Goal: Information Seeking & Learning: Check status

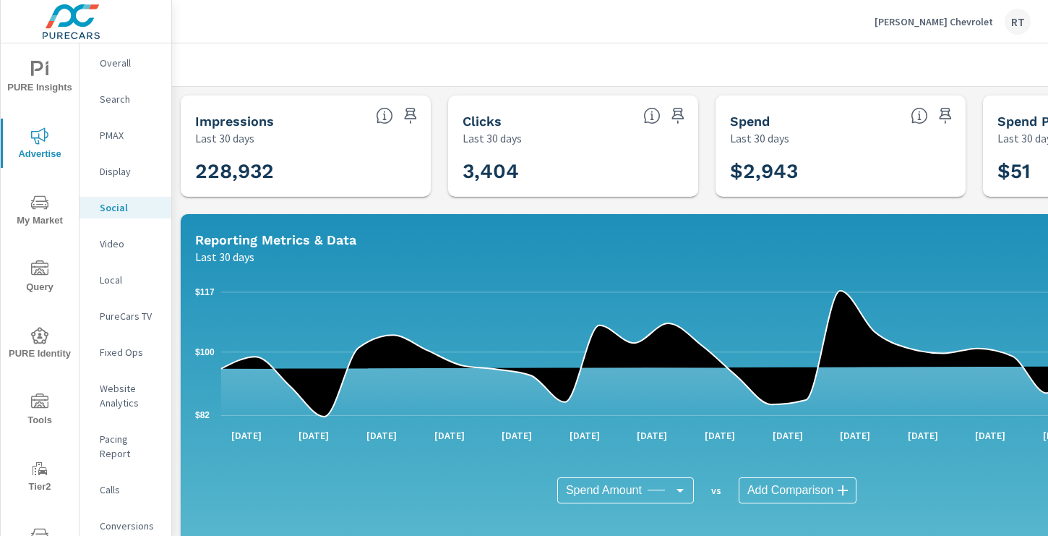
scroll to position [491, 0]
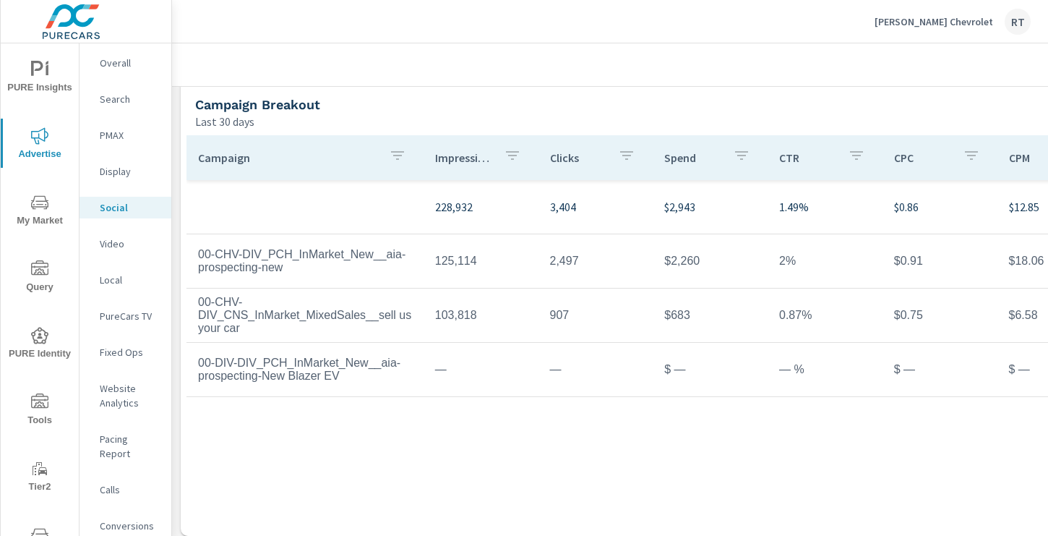
click at [931, 21] on p "[PERSON_NAME] Chevrolet" at bounding box center [934, 21] width 119 height 13
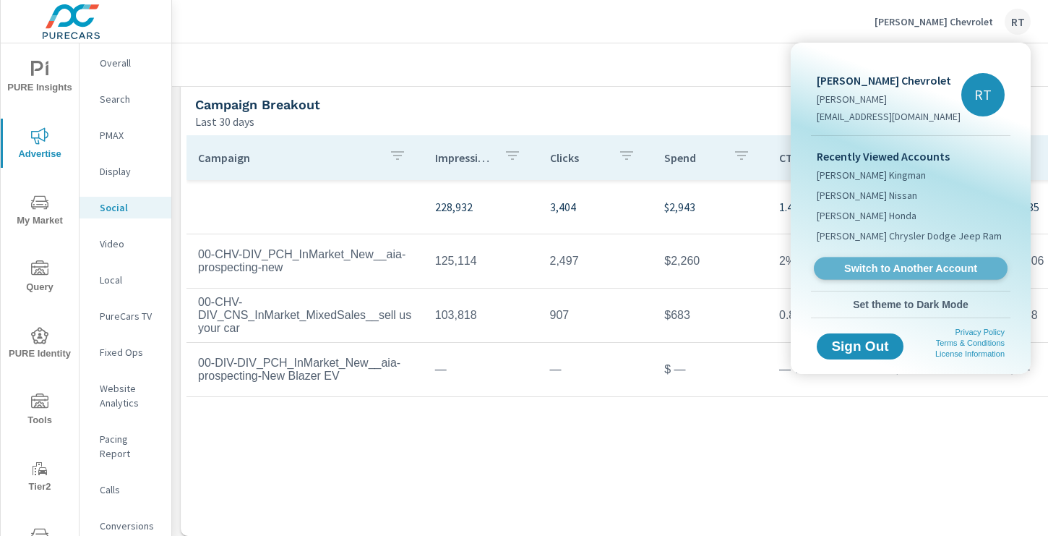
click at [884, 262] on span "Switch to Another Account" at bounding box center [910, 269] width 177 height 14
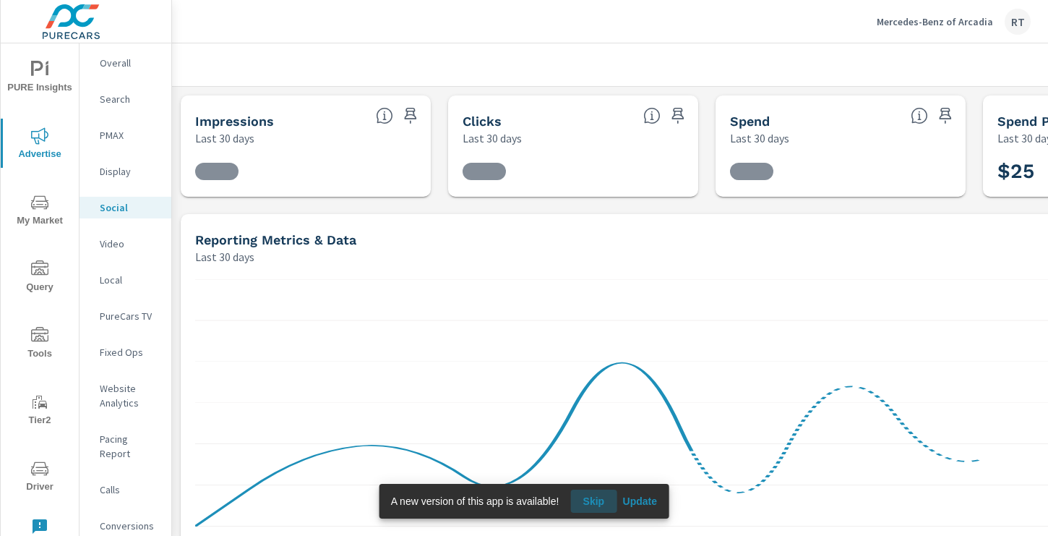
click at [596, 503] on span "Skip" at bounding box center [593, 501] width 35 height 13
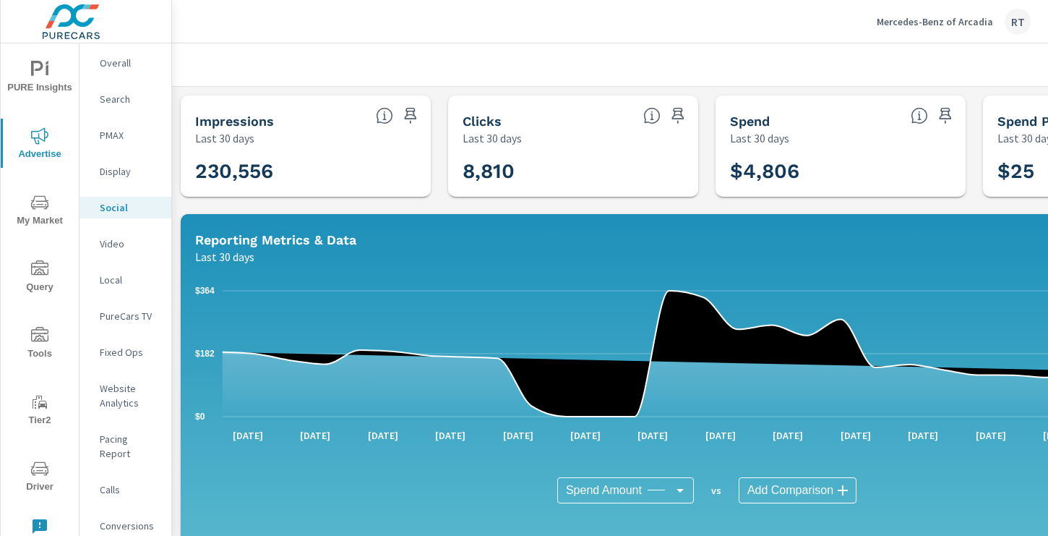
click at [46, 76] on icon "nav menu" at bounding box center [39, 69] width 17 height 17
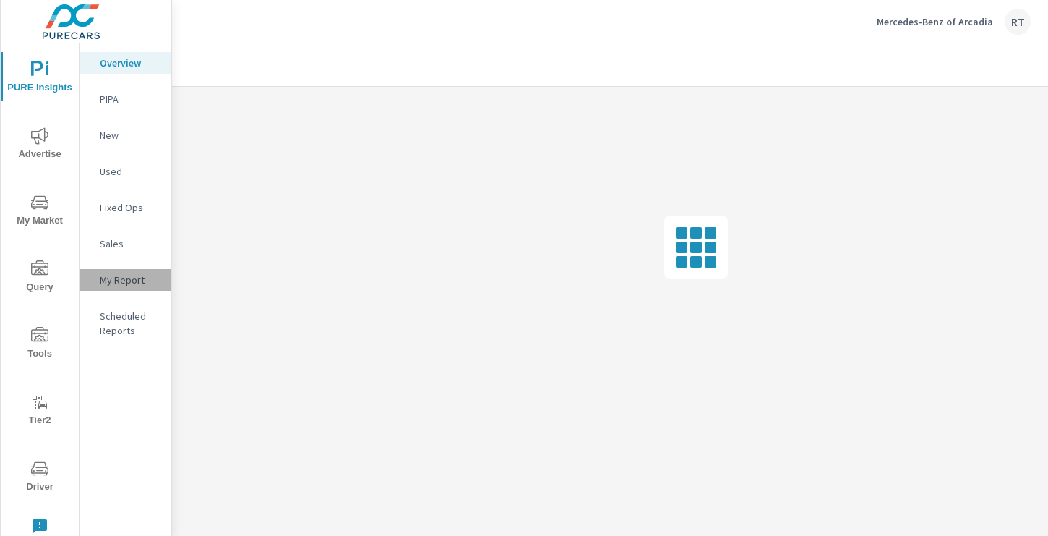
click at [127, 280] on p "My Report" at bounding box center [130, 280] width 60 height 14
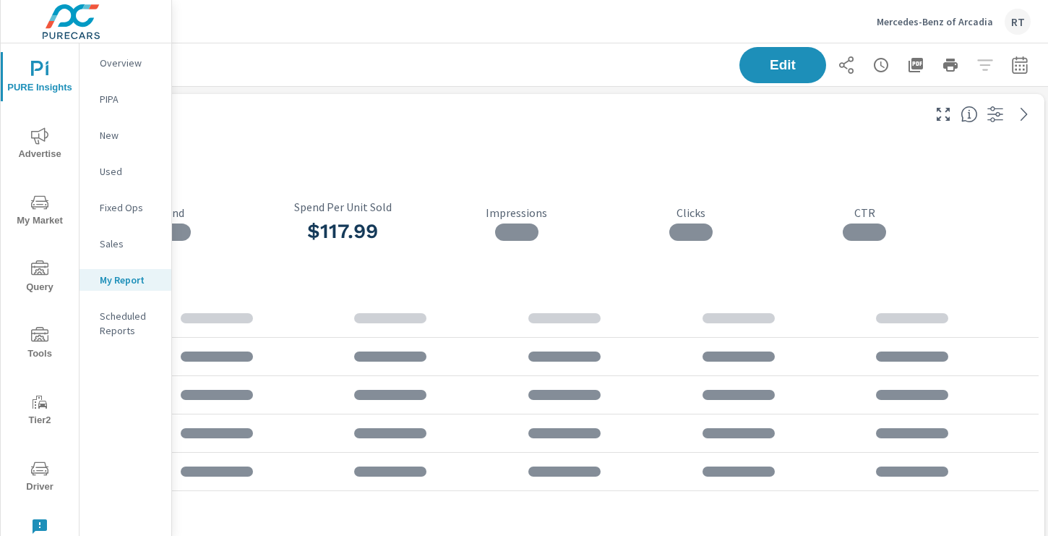
scroll to position [0, 194]
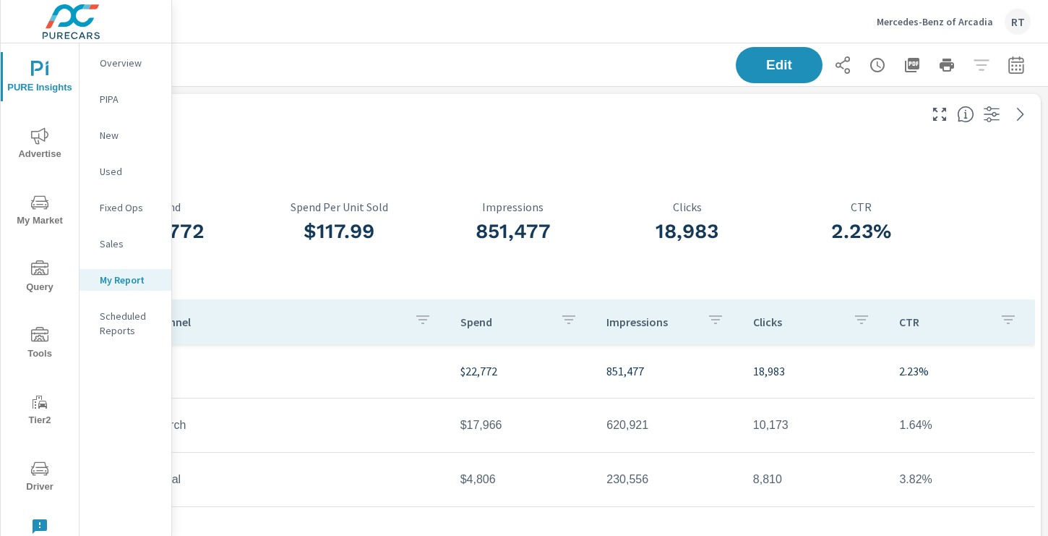
click at [1010, 63] on icon "button" at bounding box center [1016, 64] width 17 height 17
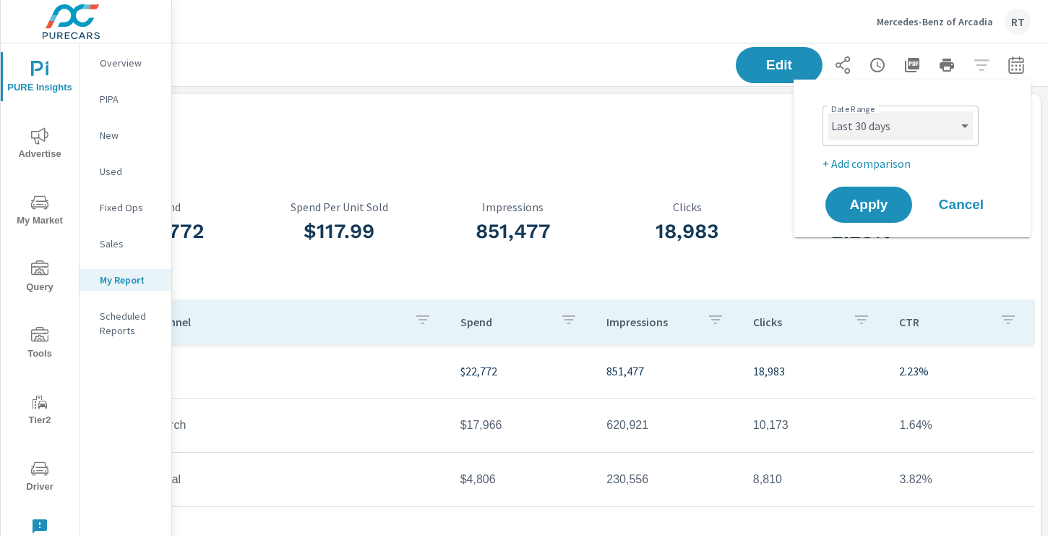
click at [951, 134] on select "Custom Yesterday Last week Last 7 days Last 14 days Last 30 days Last 45 days L…" at bounding box center [901, 125] width 145 height 29
click at [829, 111] on select "Custom Yesterday Last week Last 7 days Last 14 days Last 30 days Last 45 days L…" at bounding box center [901, 125] width 145 height 29
click at [957, 126] on select "Custom Yesterday Last week Last 7 days Last 14 days Last 30 days Last 45 days L…" at bounding box center [901, 125] width 145 height 29
click at [829, 111] on select "Custom Yesterday Last week Last 7 days Last 14 days Last 30 days Last 45 days L…" at bounding box center [901, 125] width 145 height 29
select select "Last 30 days"
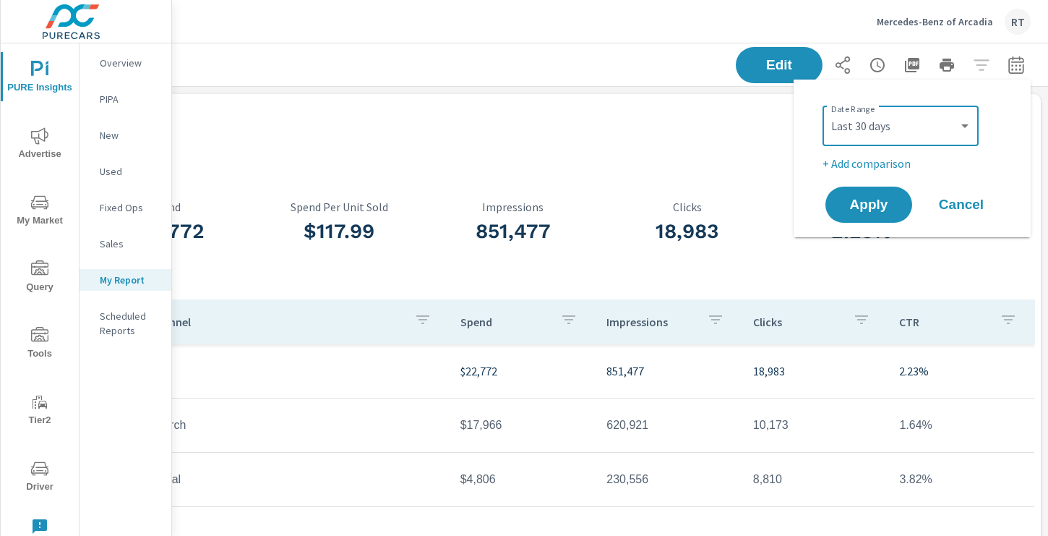
click at [859, 161] on p "+ Add comparison" at bounding box center [915, 163] width 185 height 17
select select "Previous period"
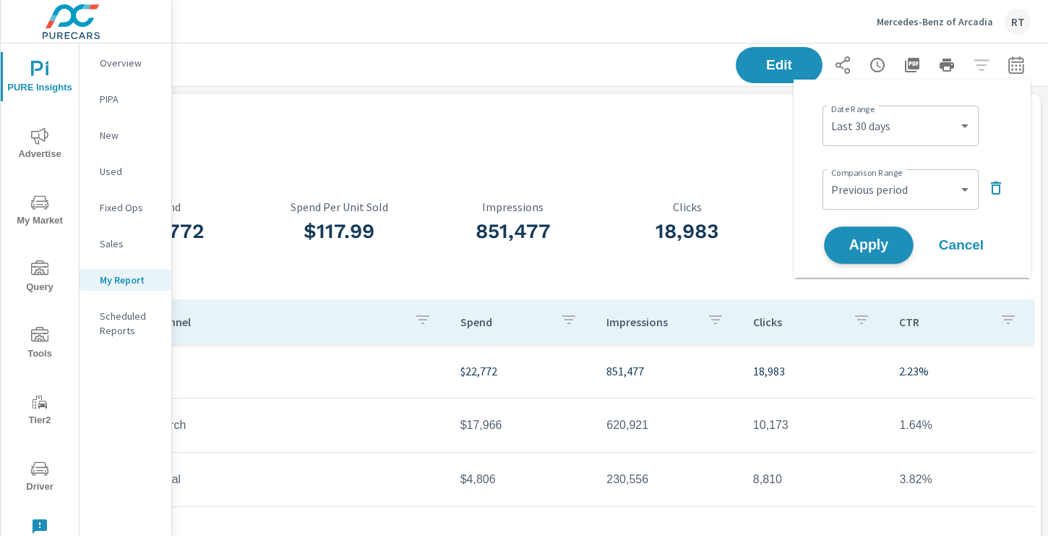
click at [861, 241] on span "Apply" at bounding box center [868, 246] width 59 height 14
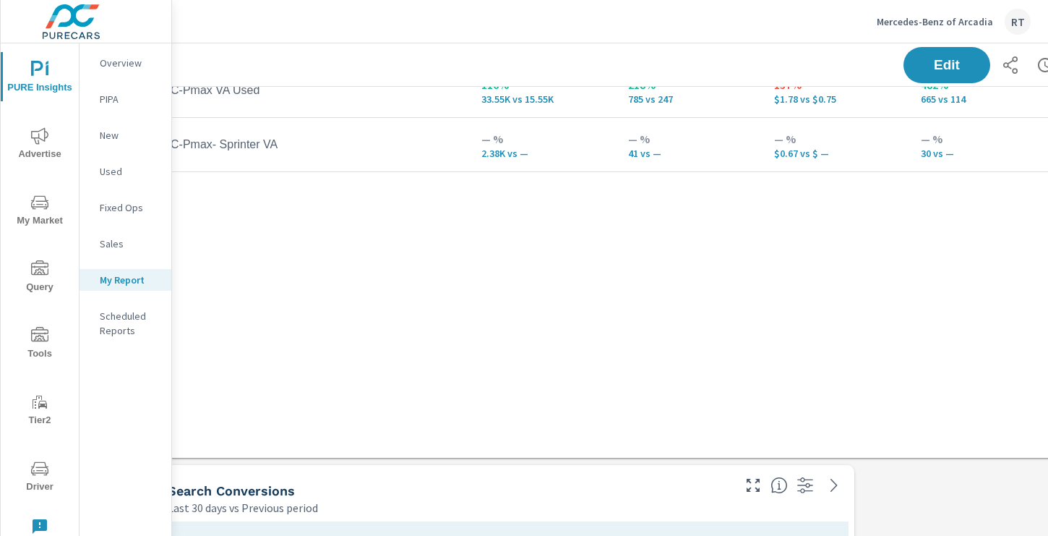
scroll to position [944, 26]
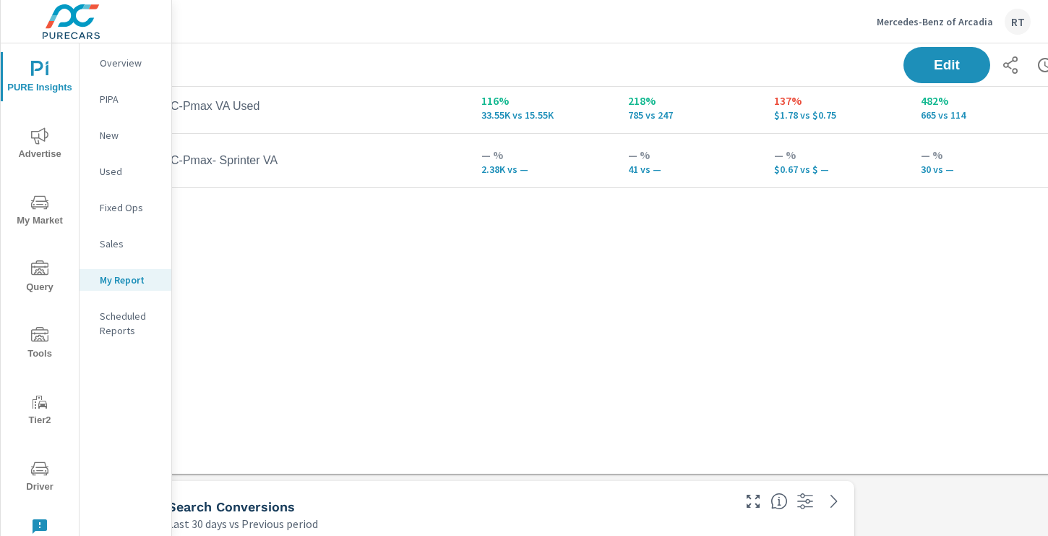
click at [952, 25] on p "Mercedes-Benz of Arcadia" at bounding box center [935, 21] width 116 height 13
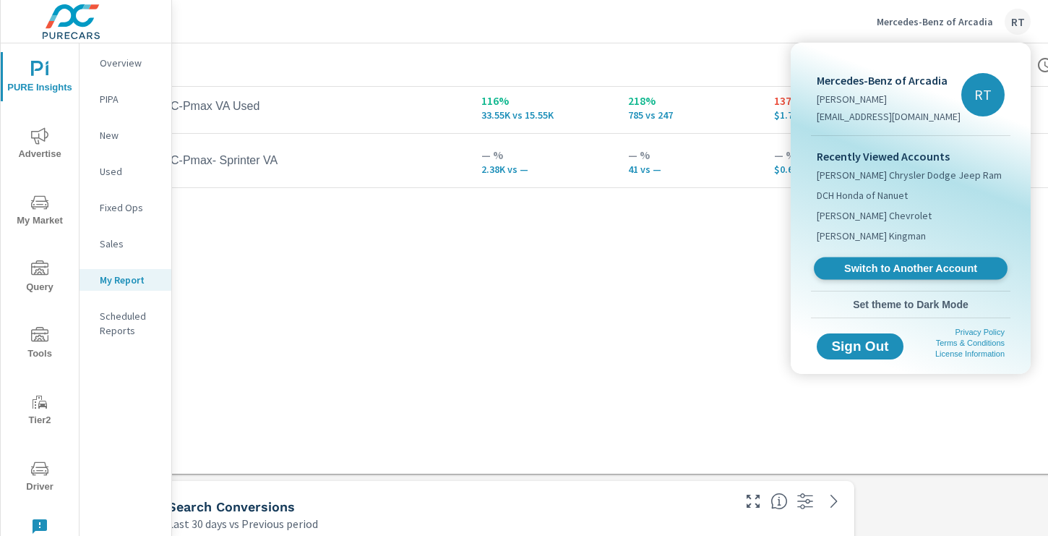
click at [881, 268] on span "Switch to Another Account" at bounding box center [910, 269] width 177 height 14
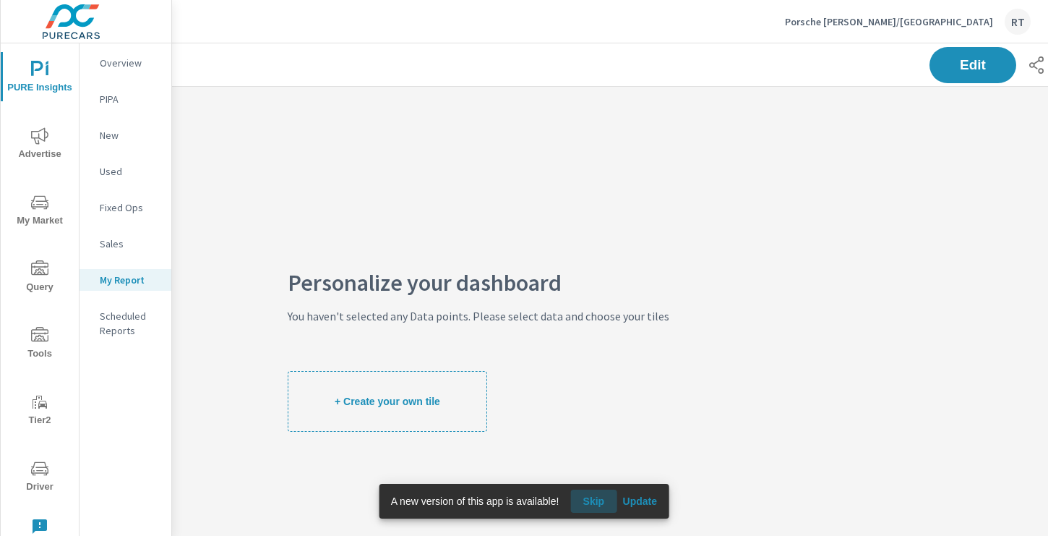
click at [596, 495] on span "Skip" at bounding box center [593, 501] width 35 height 13
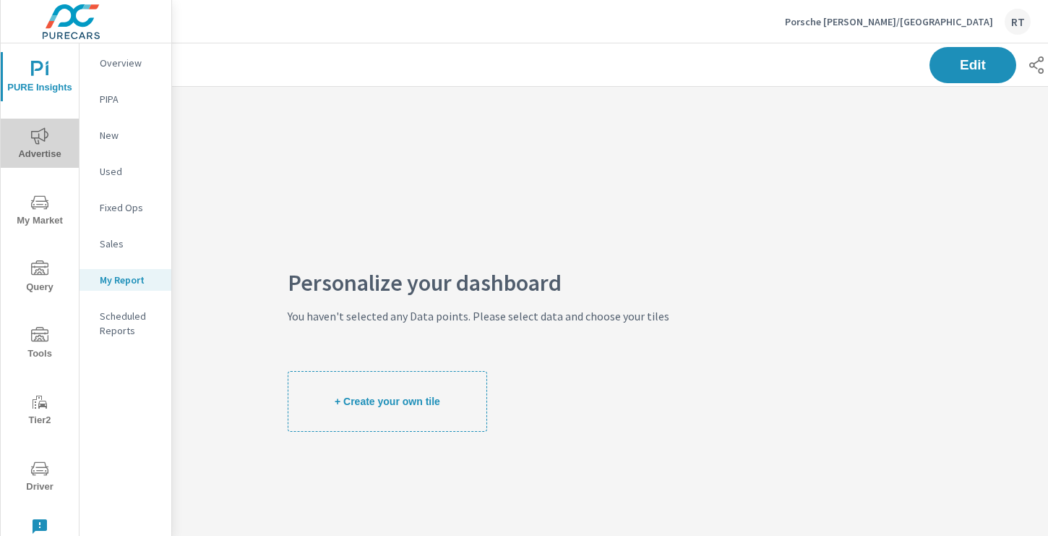
click at [40, 141] on icon "nav menu" at bounding box center [39, 135] width 17 height 17
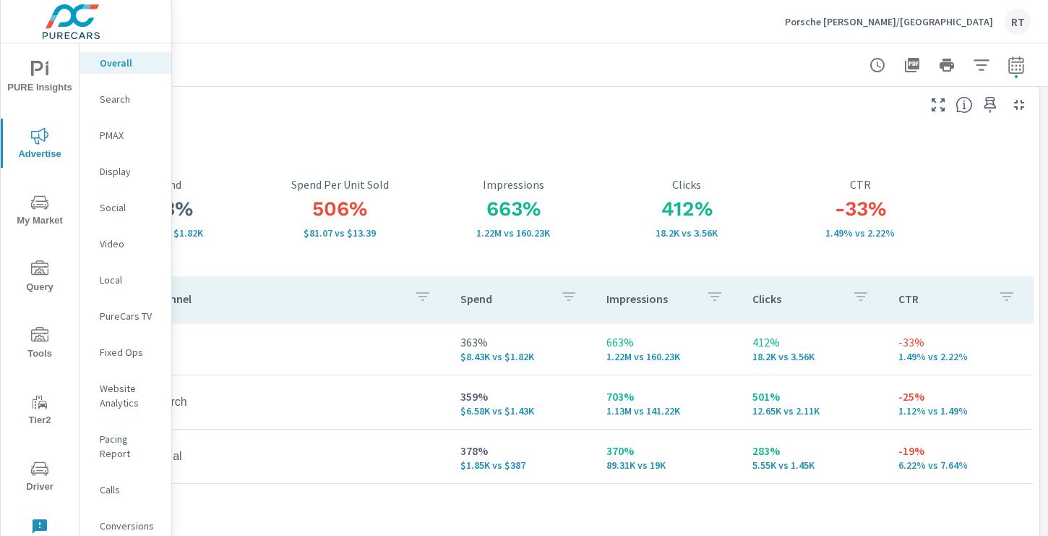
scroll to position [0, 194]
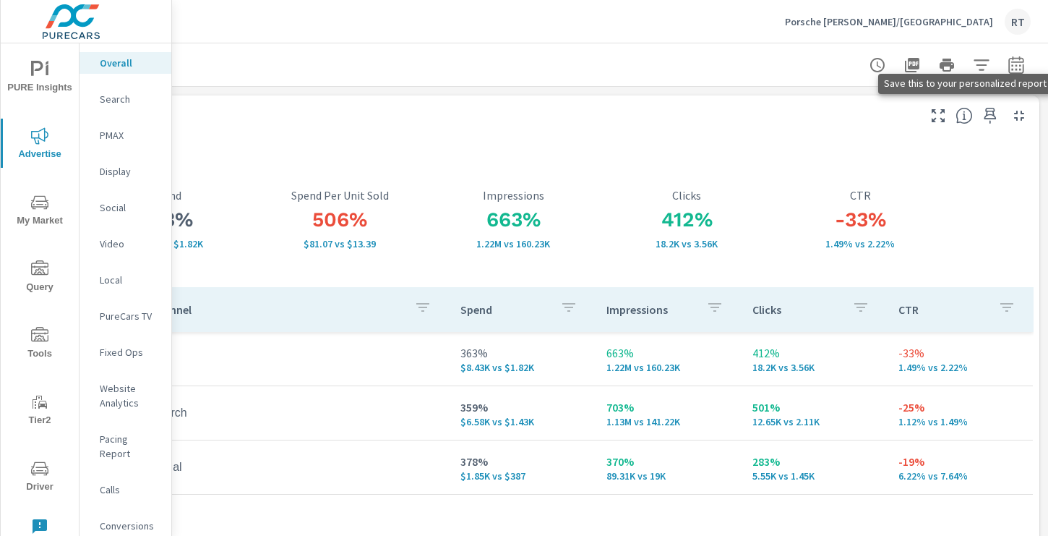
click at [989, 115] on icon "button" at bounding box center [990, 115] width 17 height 17
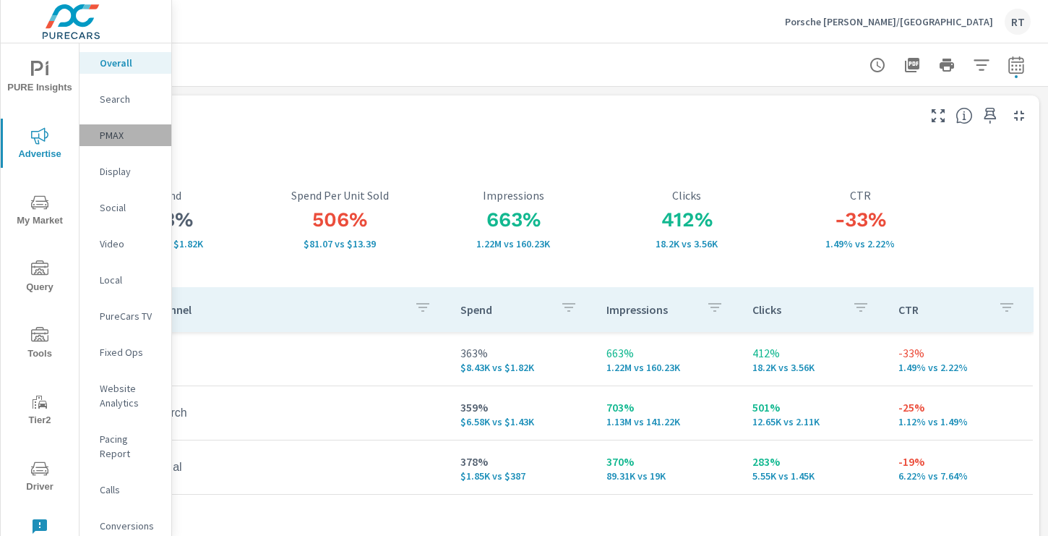
click at [114, 134] on p "PMAX" at bounding box center [130, 135] width 60 height 14
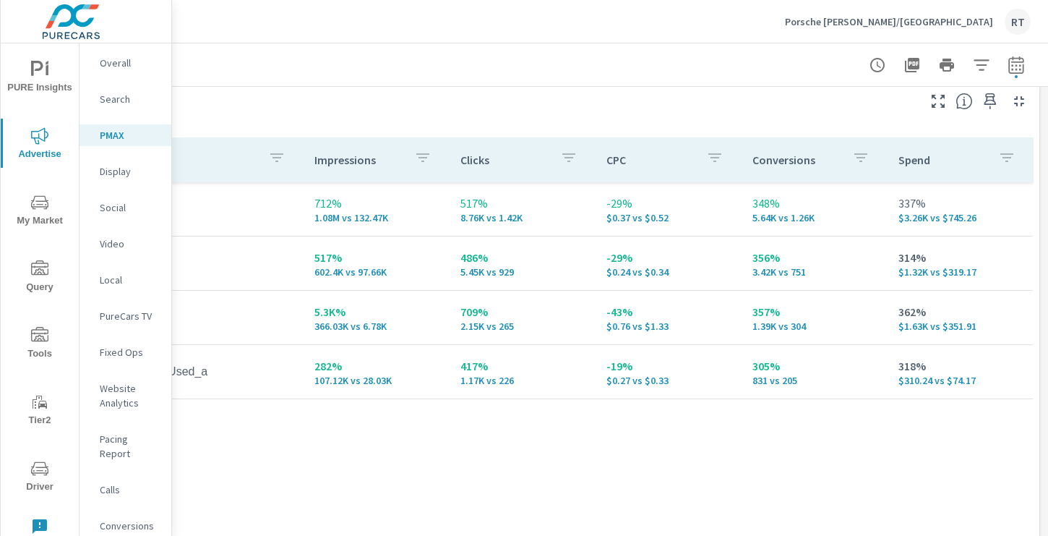
scroll to position [155, 194]
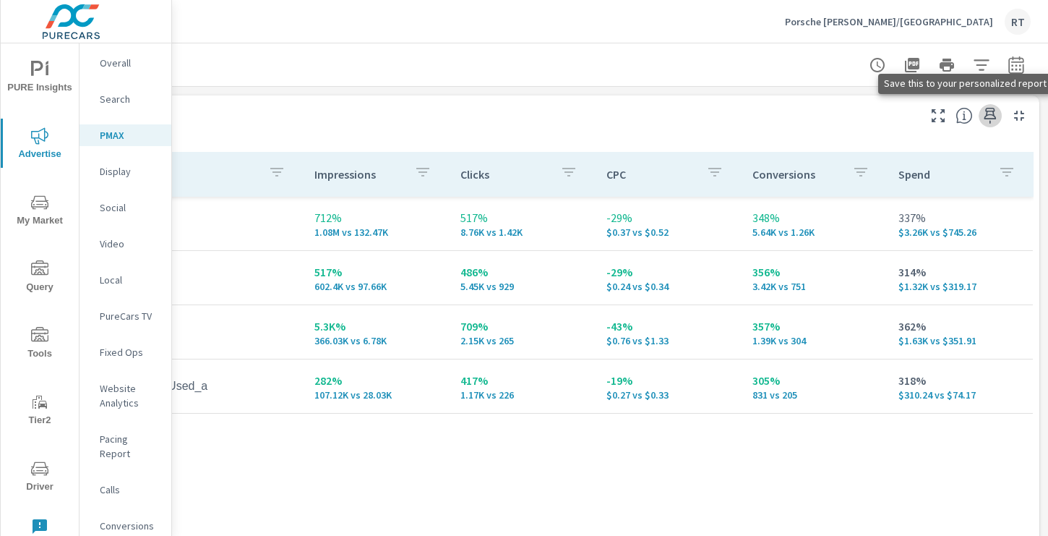
click at [990, 117] on icon "button" at bounding box center [990, 115] width 17 height 17
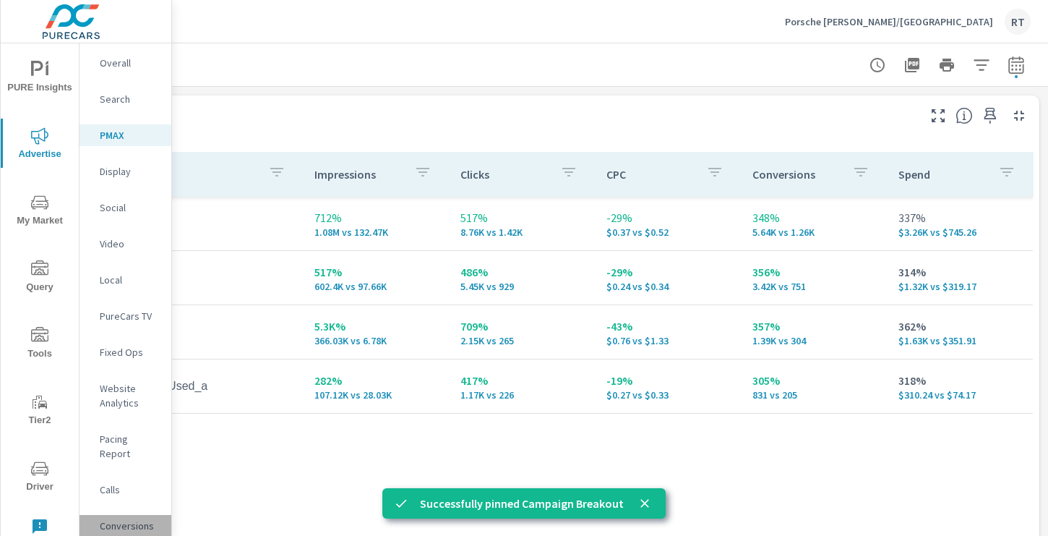
click at [130, 518] on p "Conversions" at bounding box center [130, 525] width 60 height 14
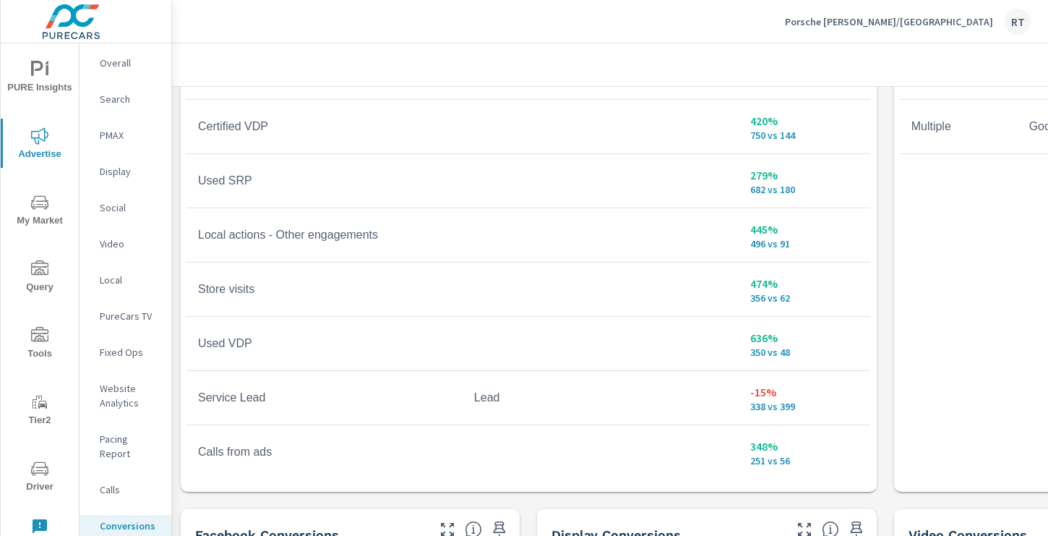
scroll to position [1000, 0]
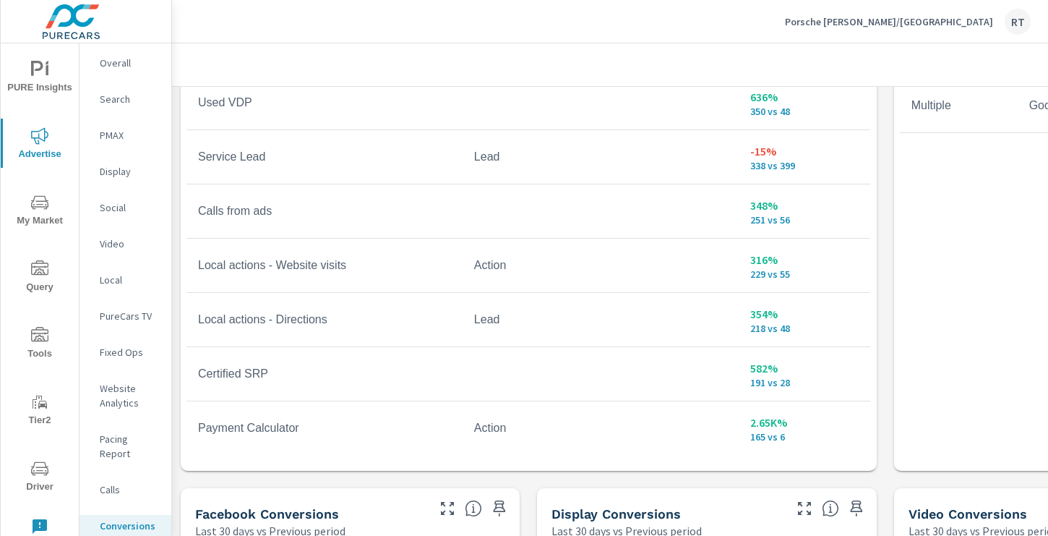
scroll to position [116, 0]
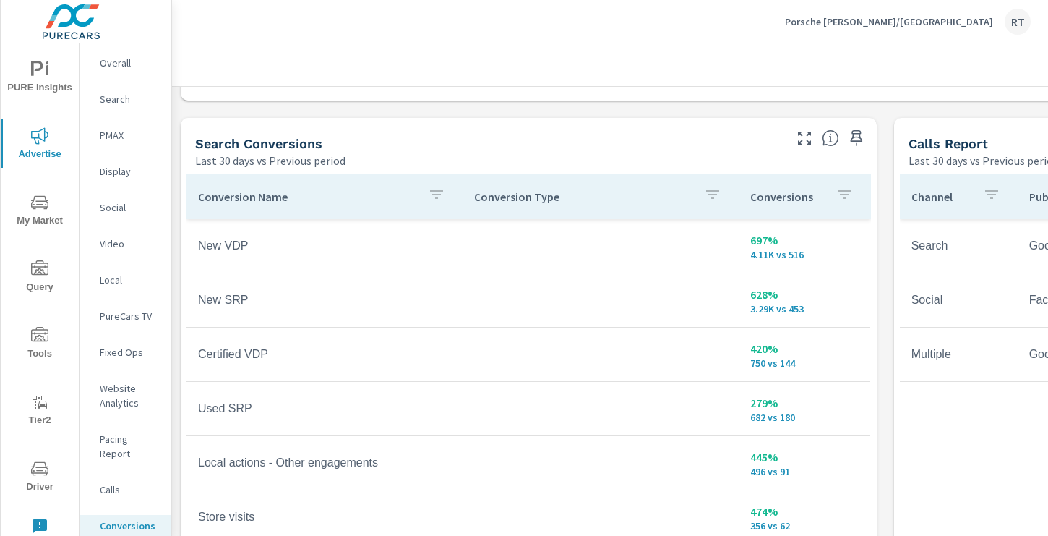
scroll to position [774, 0]
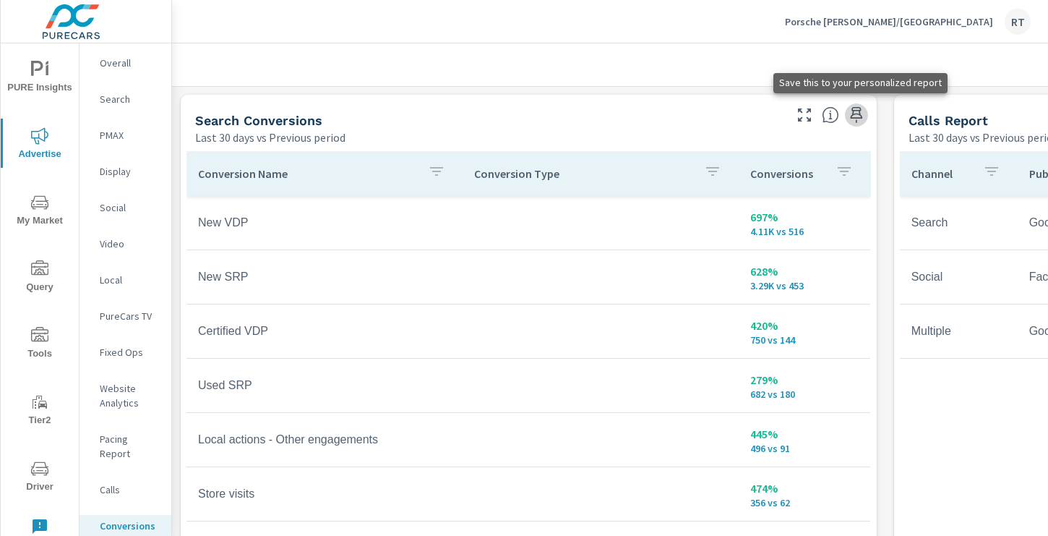
click at [856, 114] on icon "button" at bounding box center [856, 114] width 17 height 17
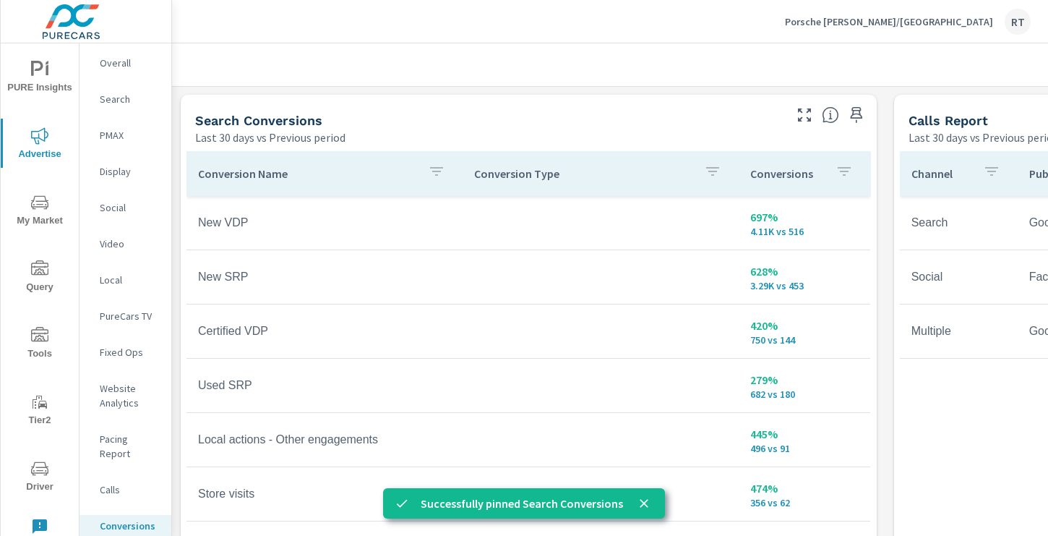
click at [45, 85] on span "PURE Insights" at bounding box center [39, 78] width 69 height 35
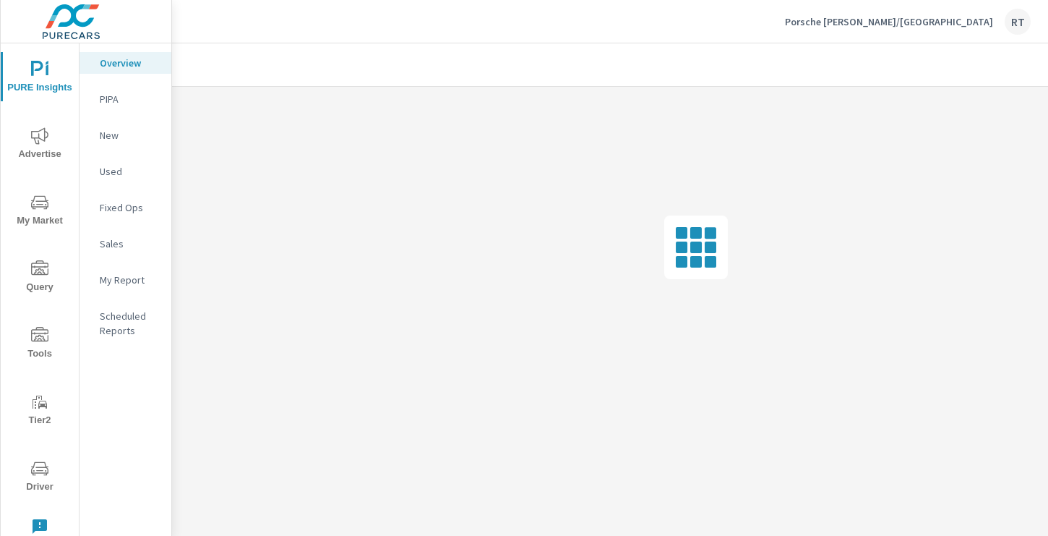
click at [111, 271] on div "My Report" at bounding box center [126, 280] width 92 height 22
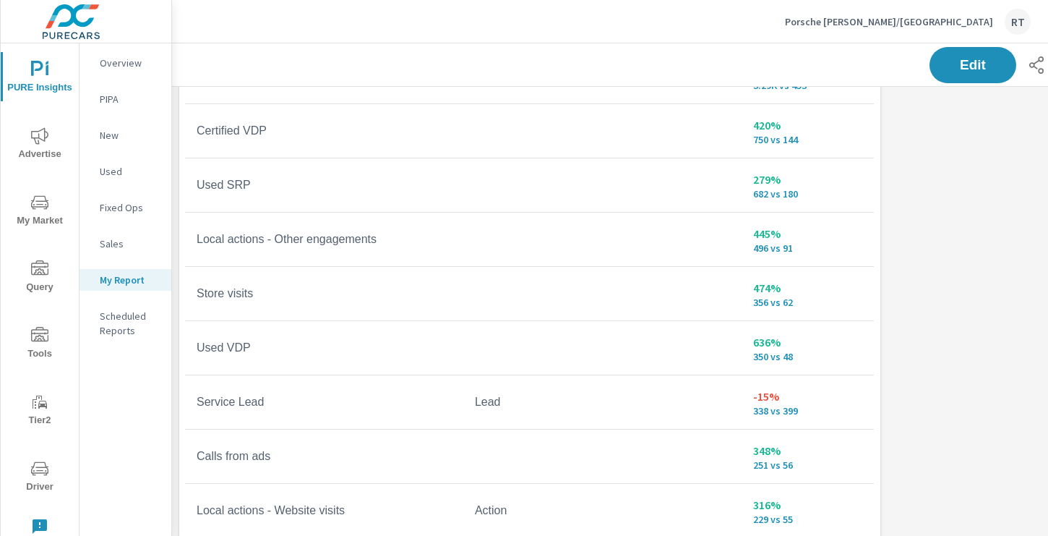
scroll to position [1554, 0]
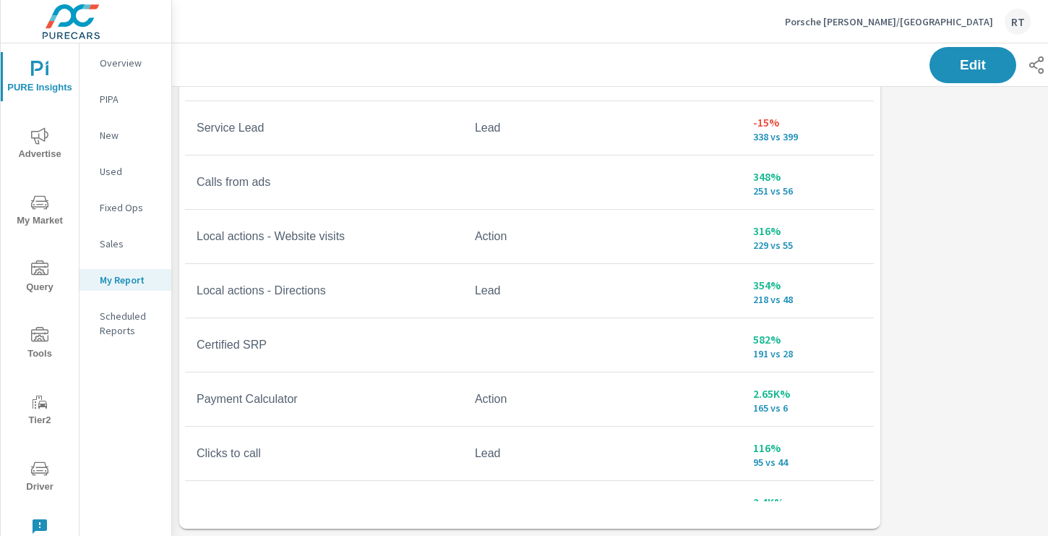
scroll to position [249, 0]
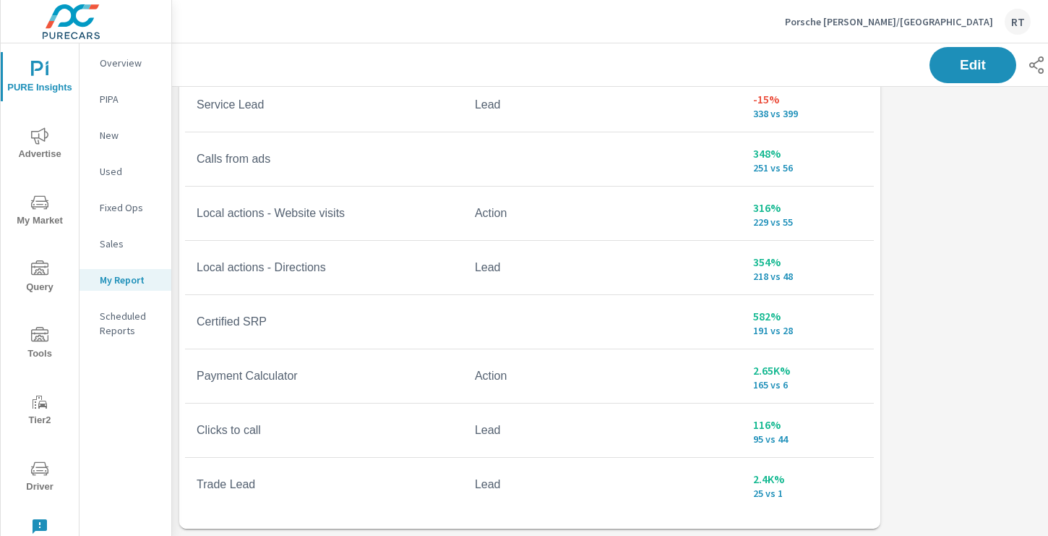
scroll to position [129, 0]
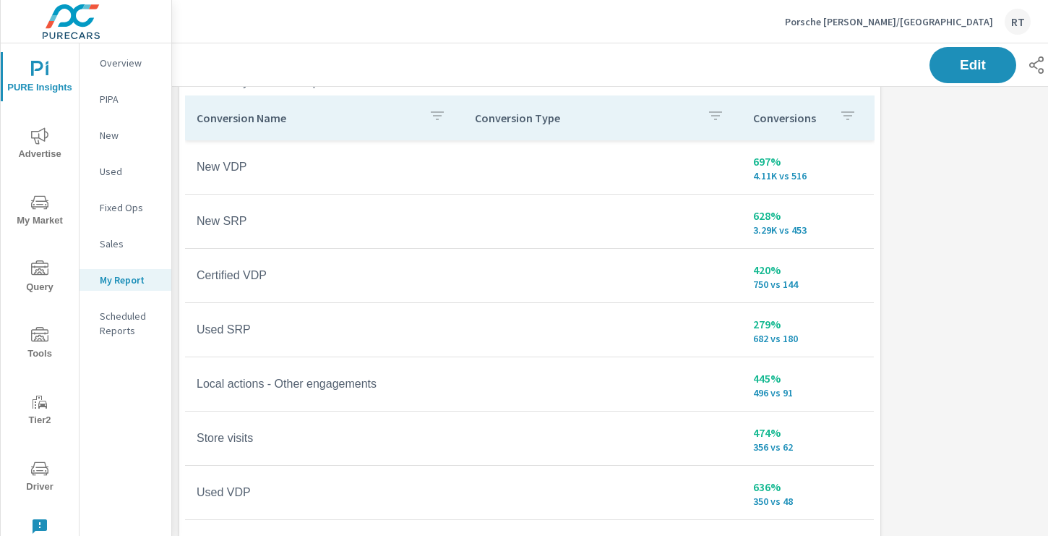
scroll to position [1388, 0]
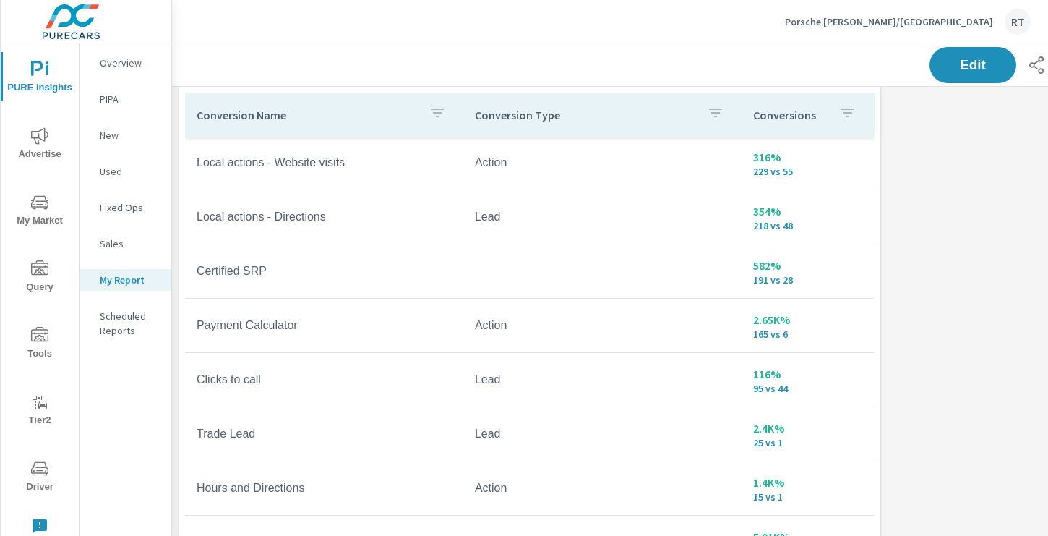
scroll to position [610, 0]
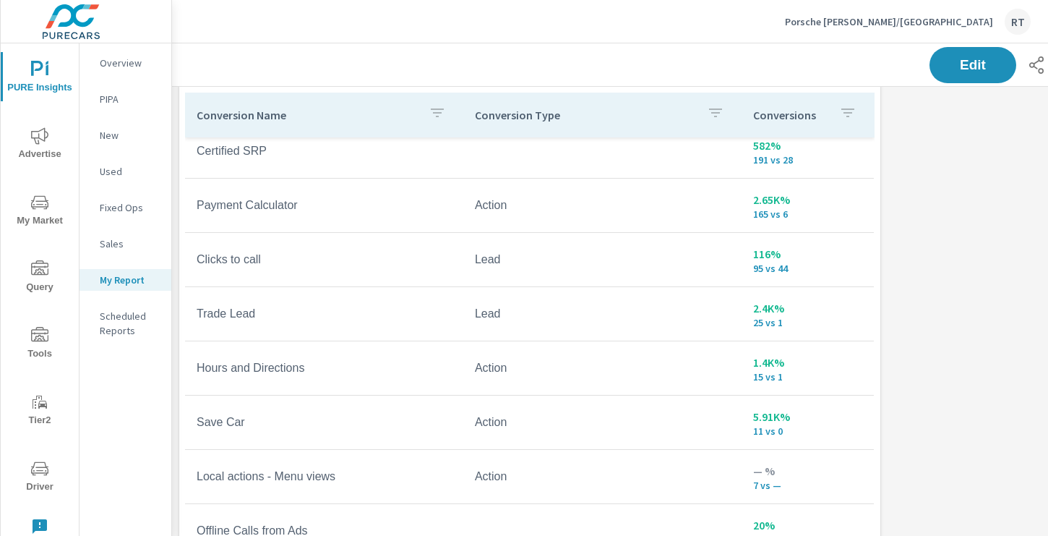
scroll to position [295, 0]
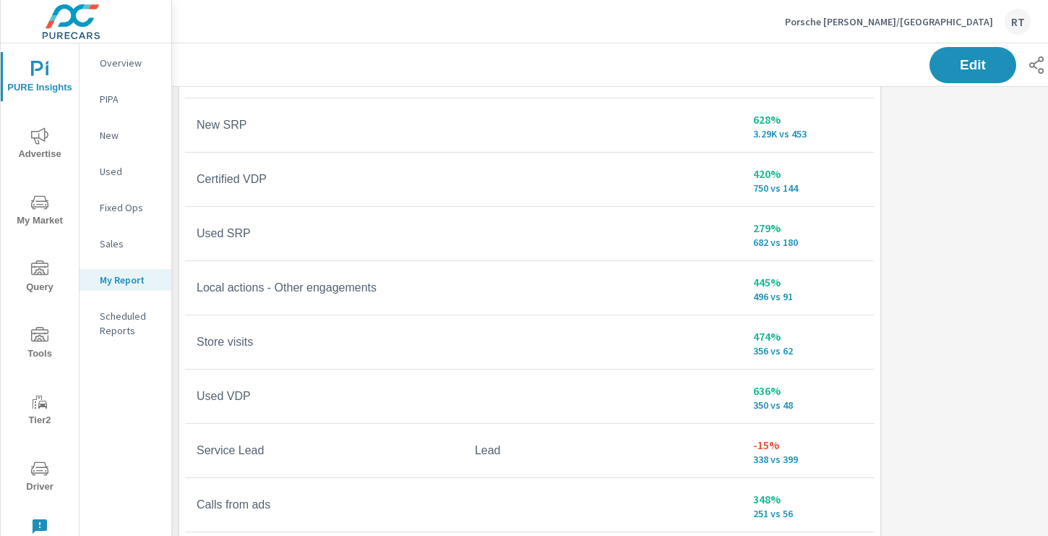
scroll to position [1506, 0]
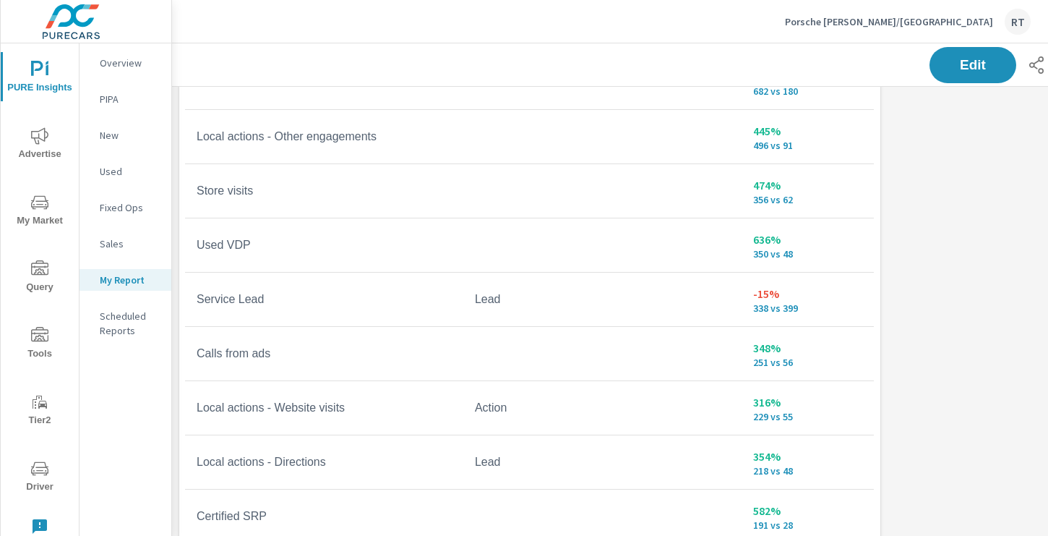
scroll to position [148, 0]
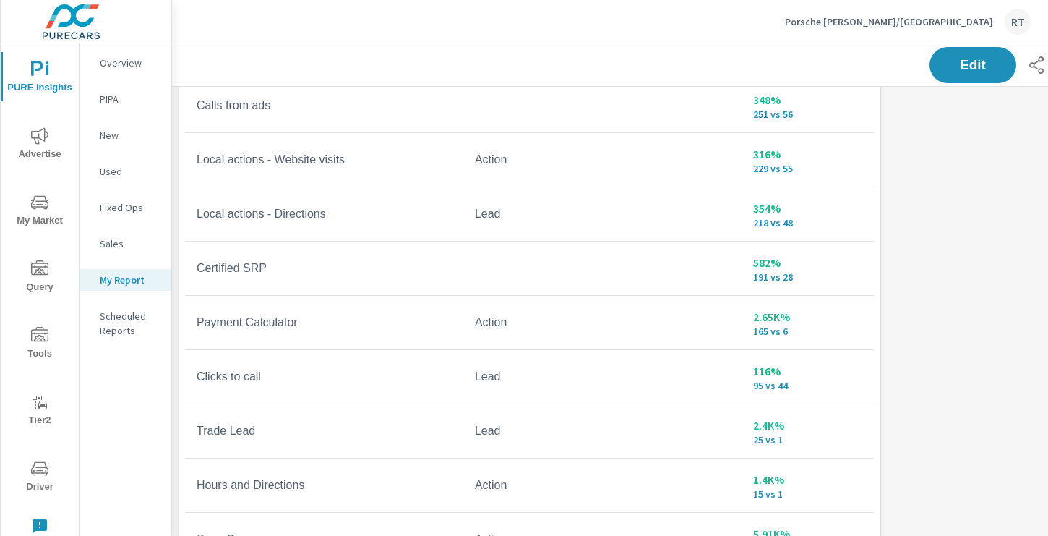
scroll to position [375, 0]
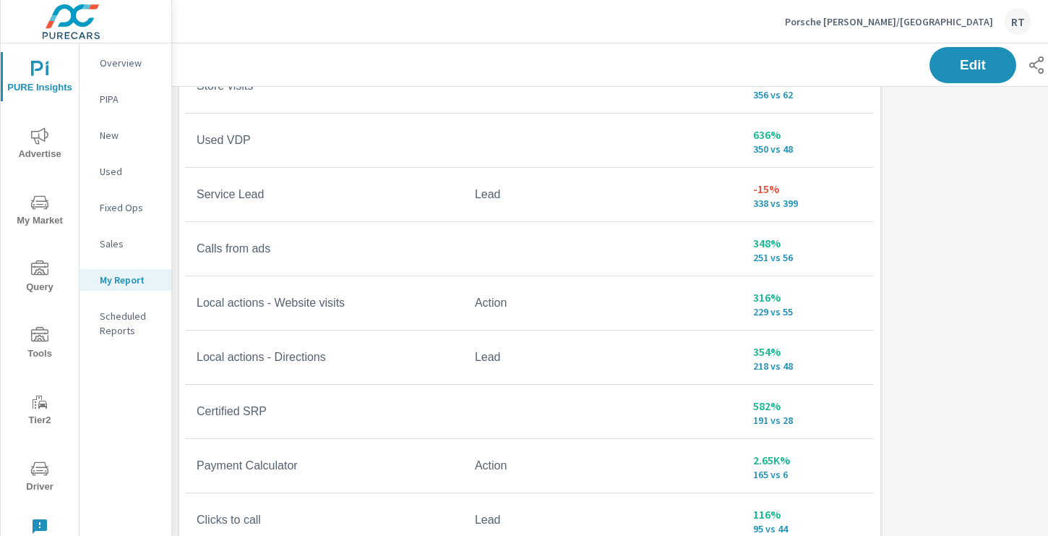
scroll to position [207, 0]
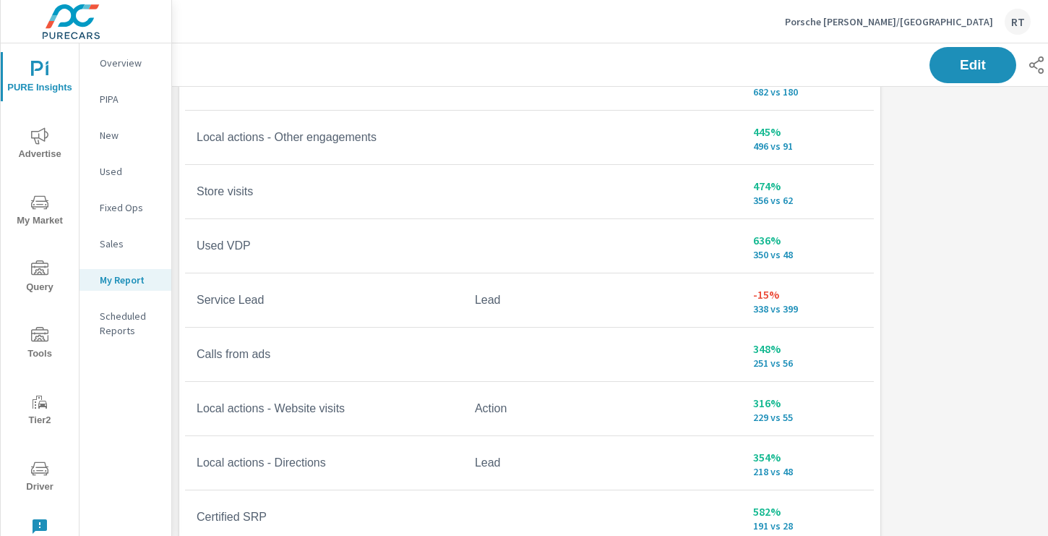
scroll to position [28, 0]
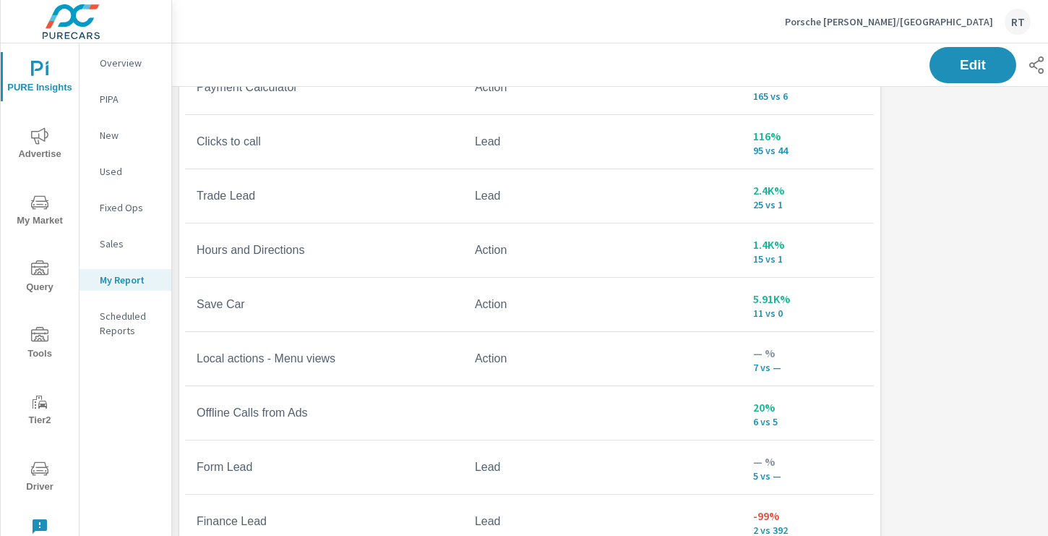
scroll to position [1554, 0]
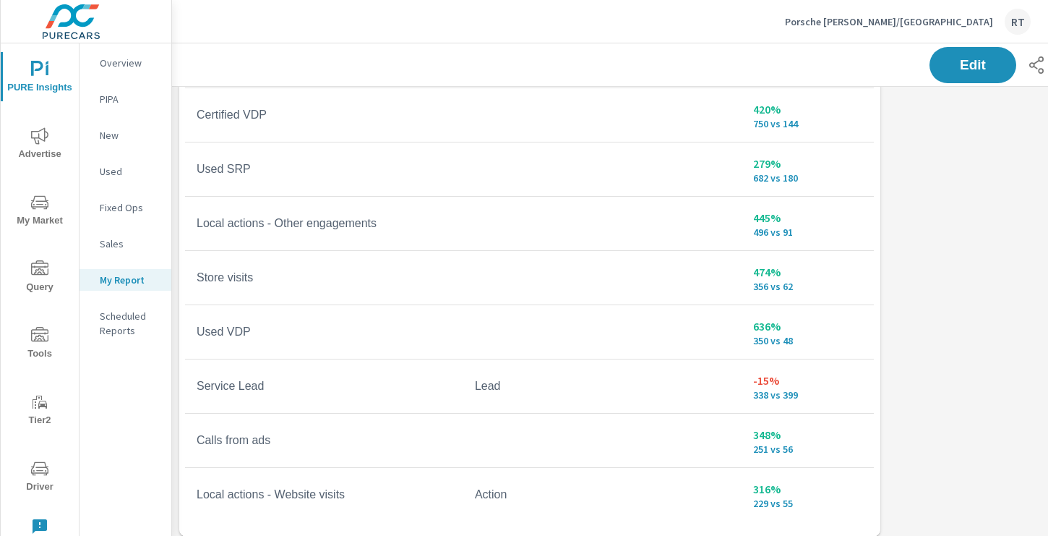
scroll to position [1554, 0]
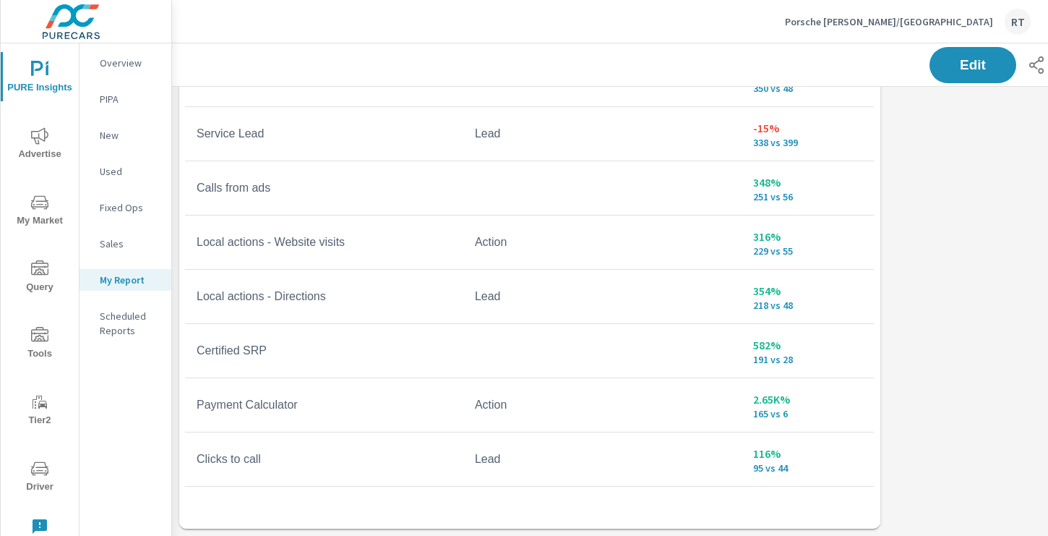
scroll to position [247, 0]
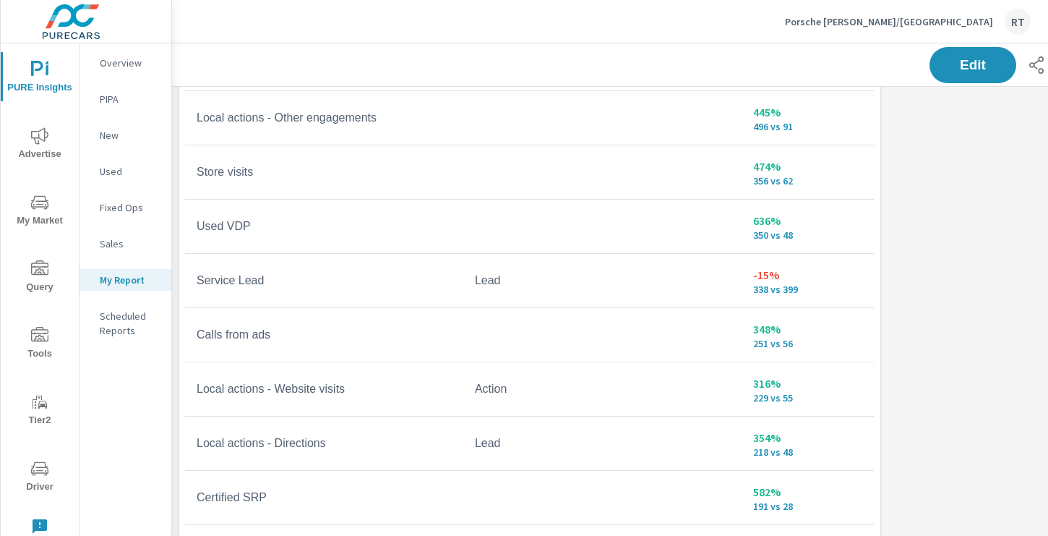
scroll to position [1454, 0]
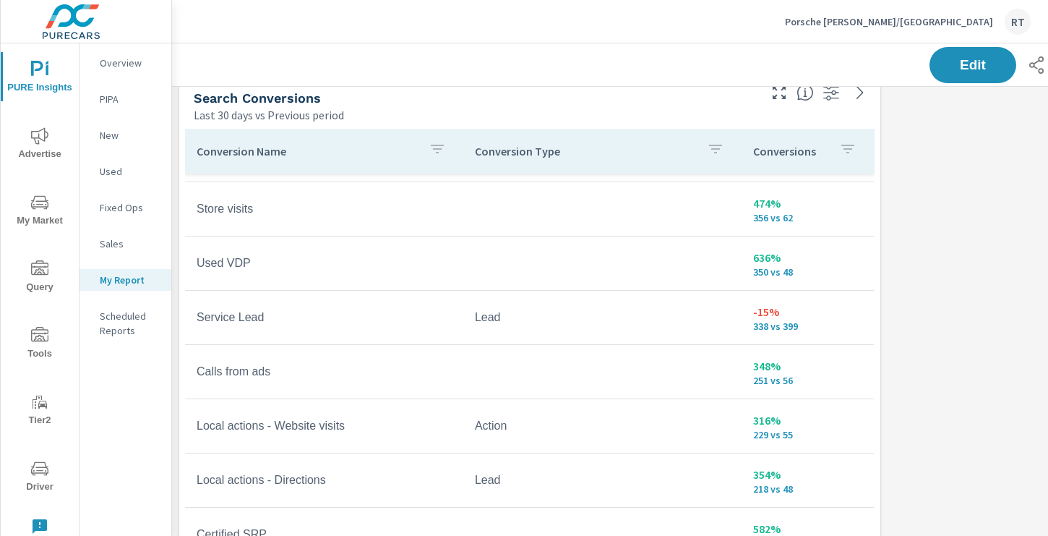
scroll to position [1361, 0]
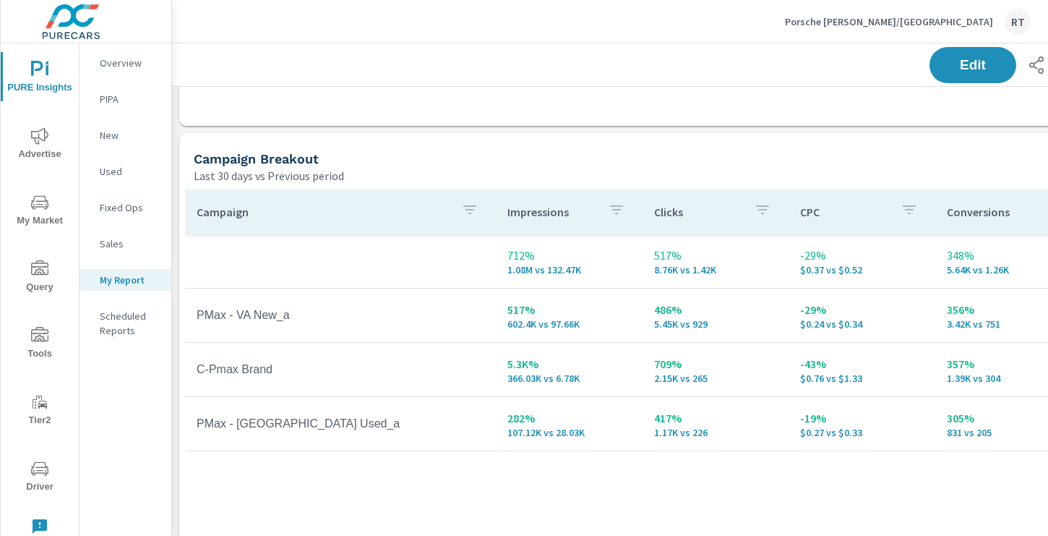
scroll to position [630, 0]
